Goal: Information Seeking & Learning: Learn about a topic

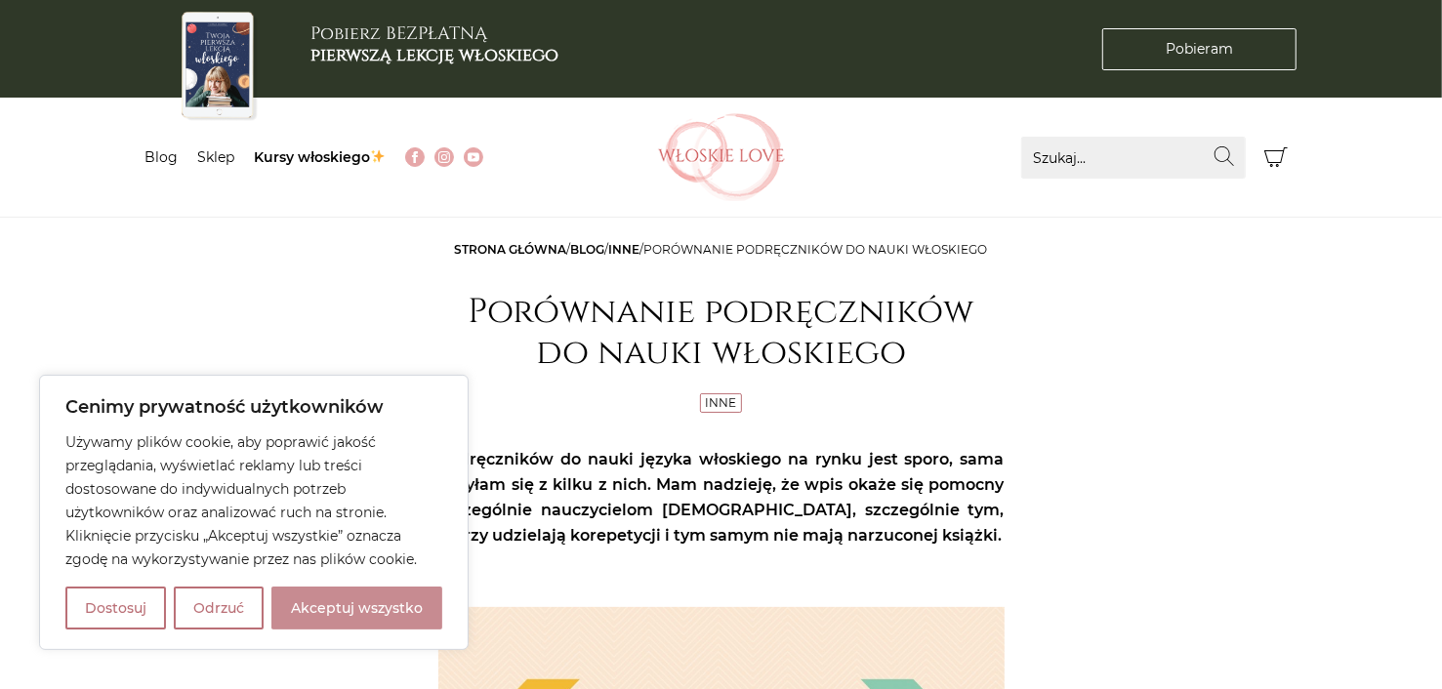
click at [316, 607] on button "Akceptuj wszystko" at bounding box center [356, 608] width 171 height 43
checkbox input "true"
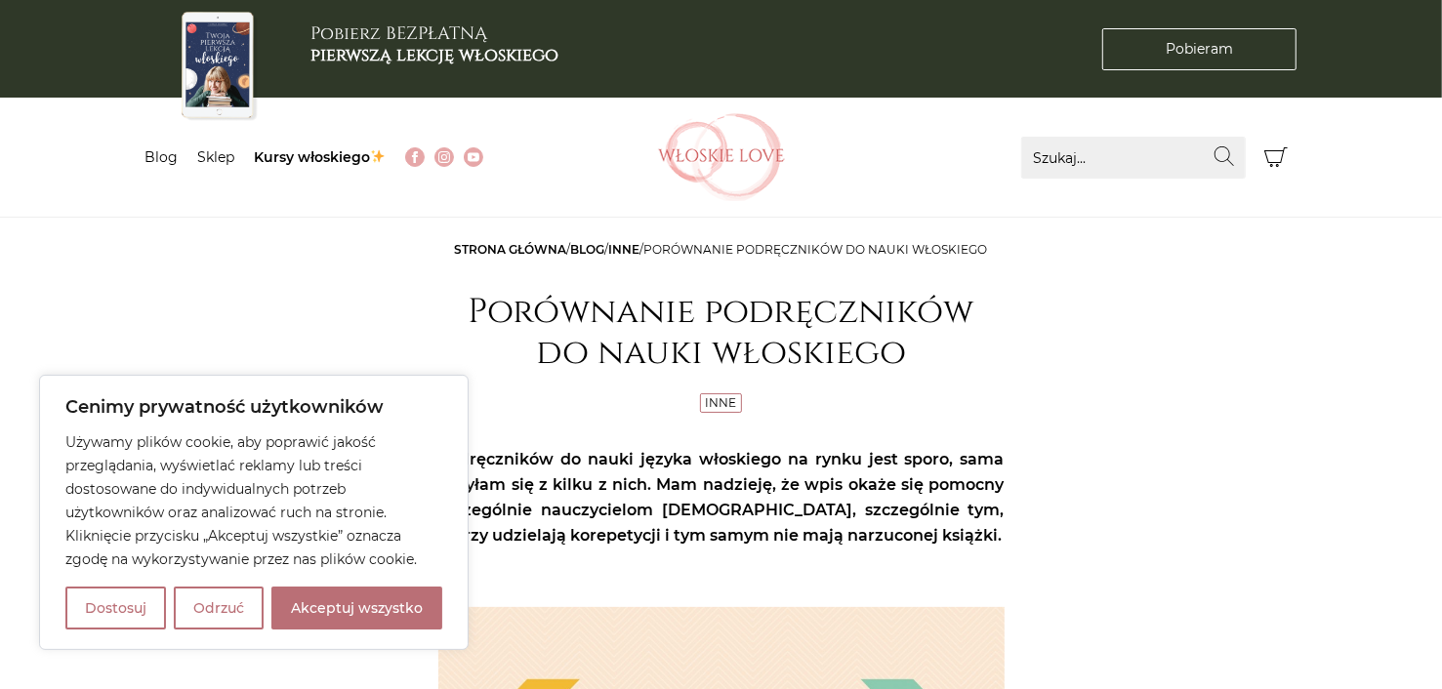
checkbox input "true"
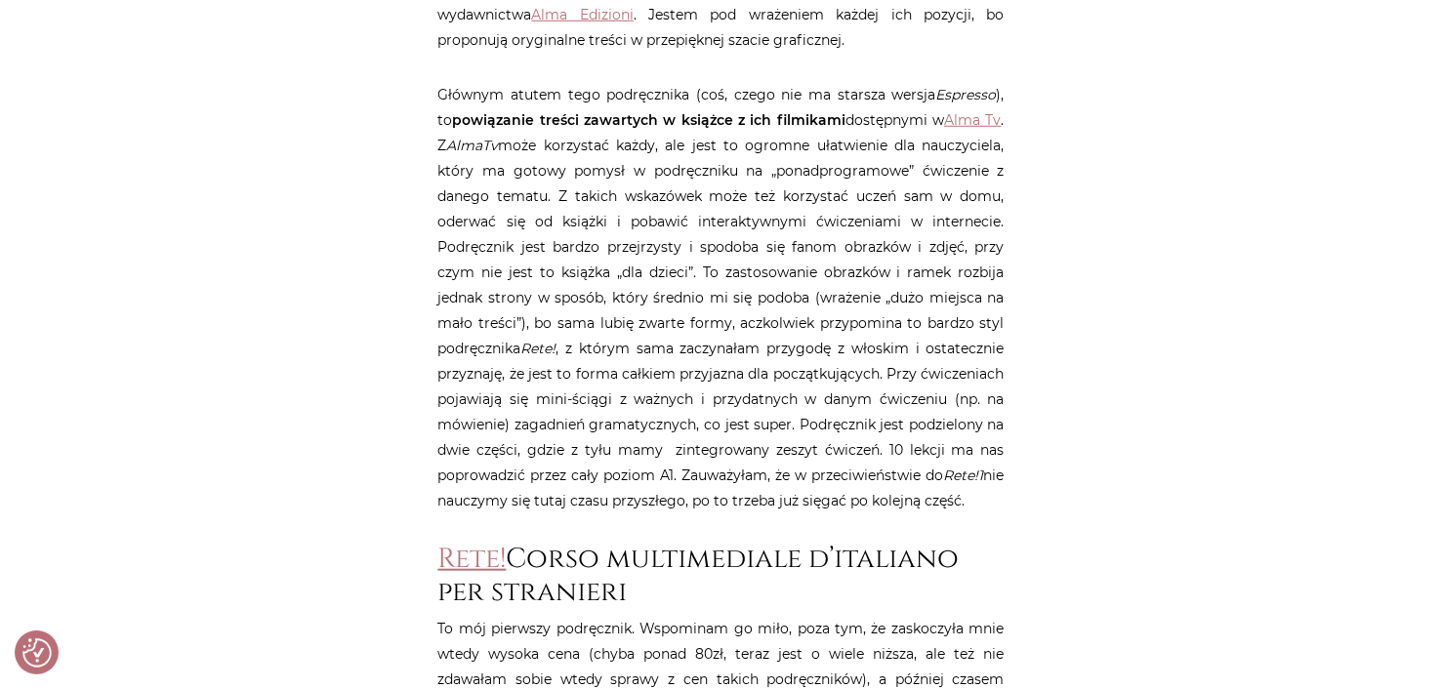
scroll to position [1073, 0]
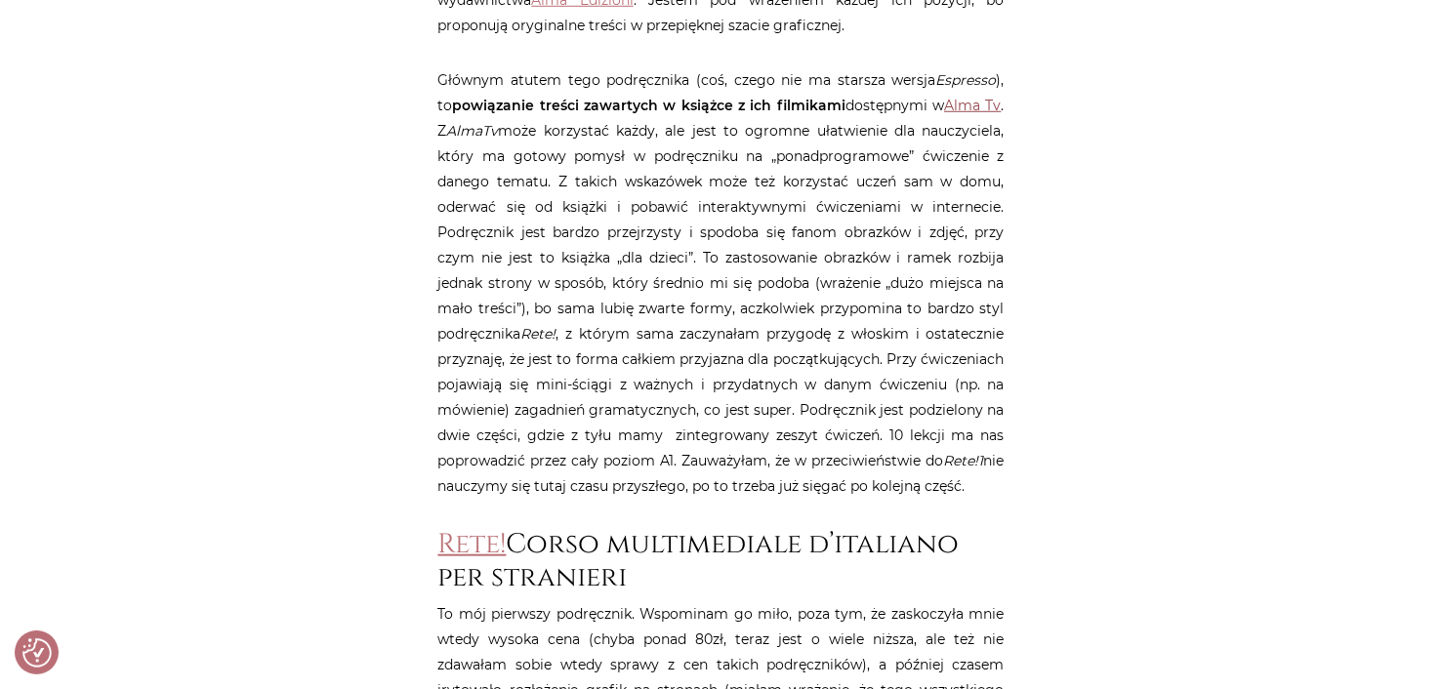
click at [958, 101] on link "Alma Tv" at bounding box center [972, 106] width 57 height 18
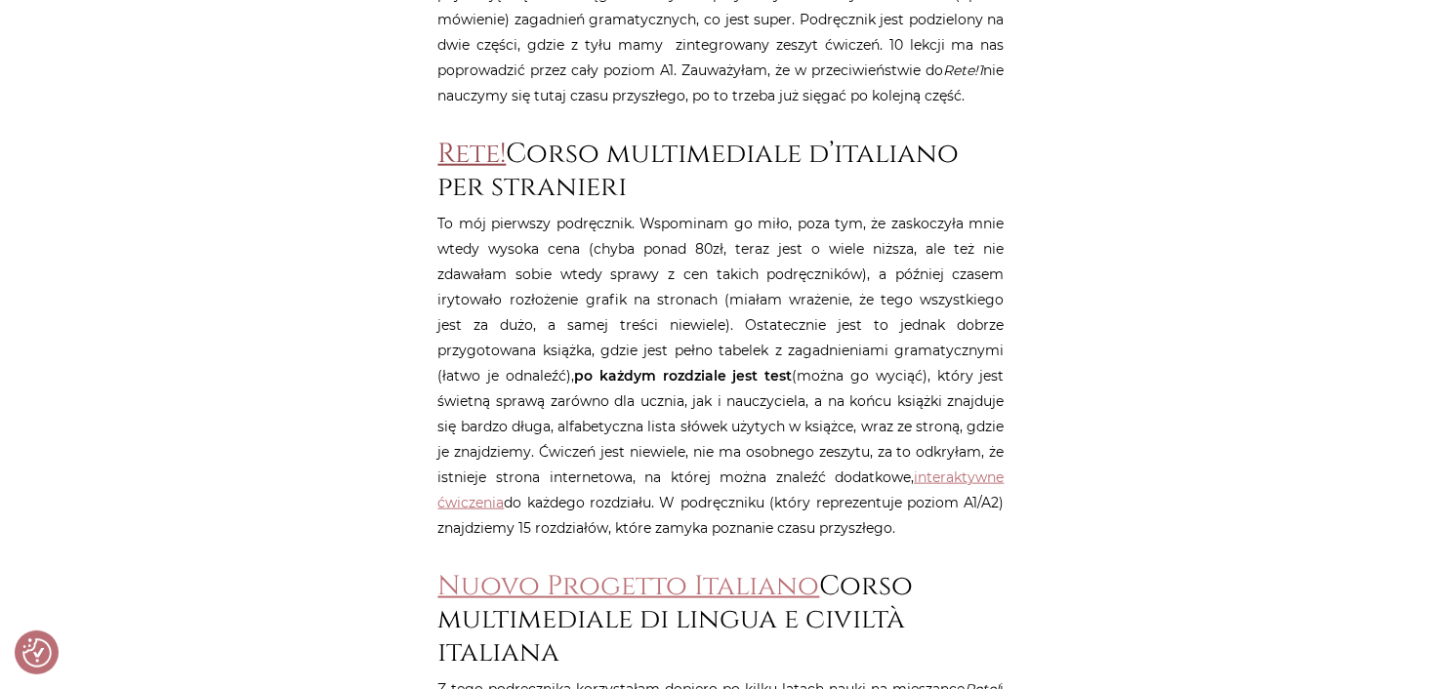
click at [458, 145] on link "Rete!" at bounding box center [472, 154] width 68 height 36
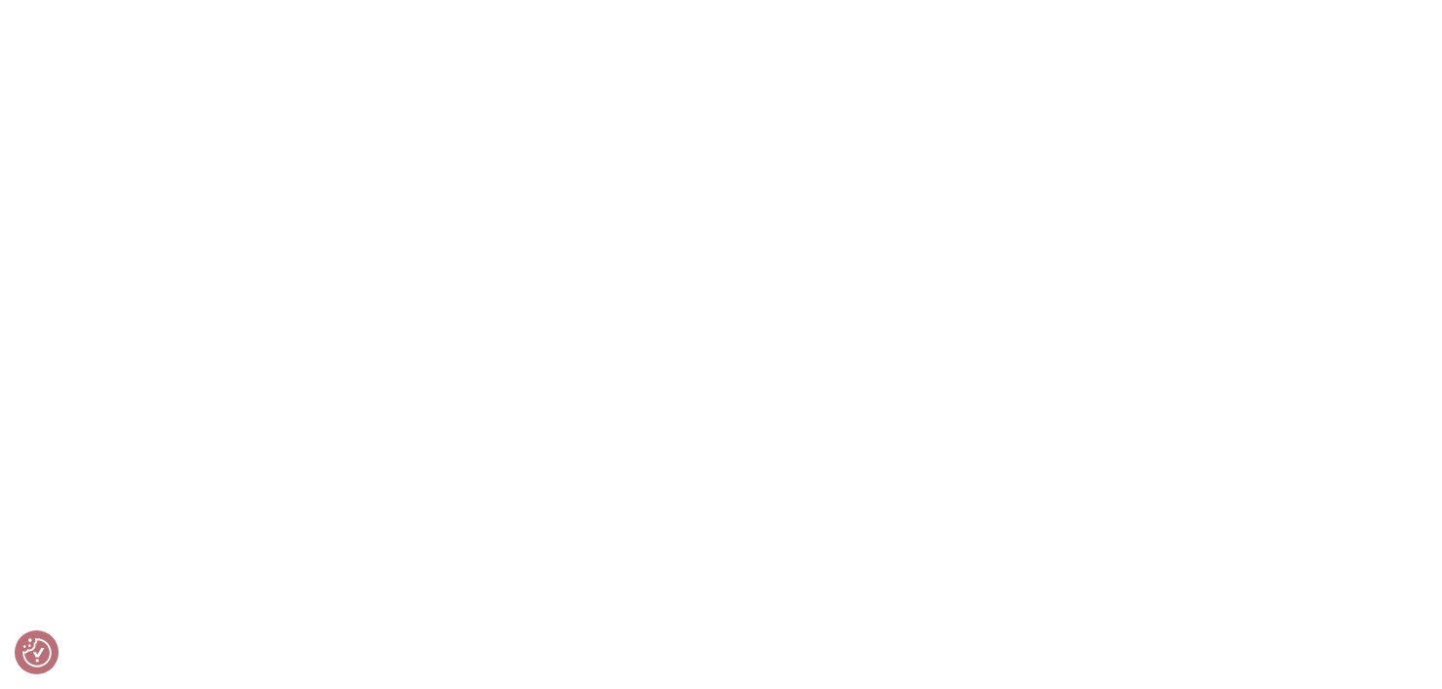
scroll to position [6007, 0]
